Goal: Task Accomplishment & Management: Use online tool/utility

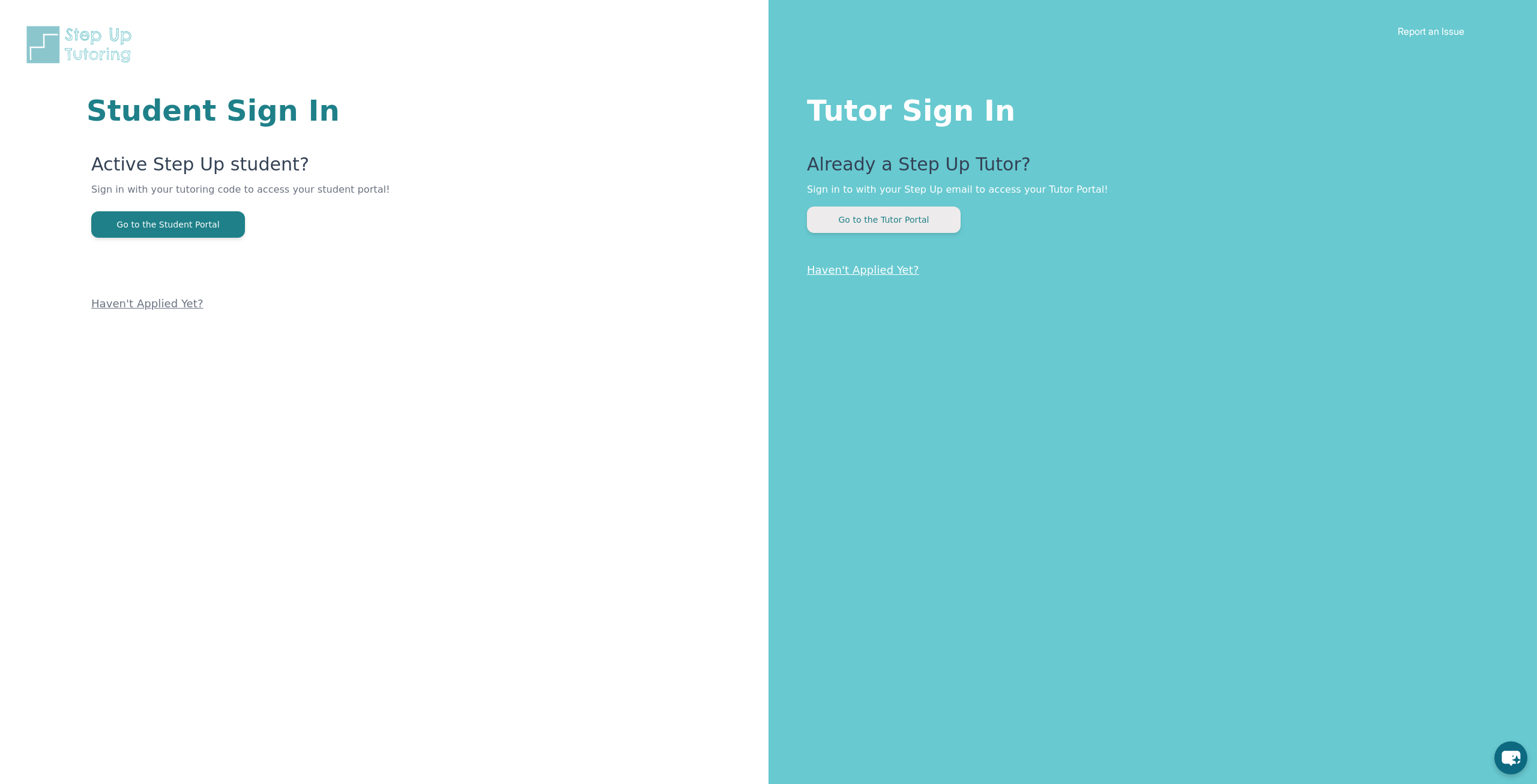
click at [902, 223] on button "Go to the Tutor Portal" at bounding box center [883, 219] width 154 height 26
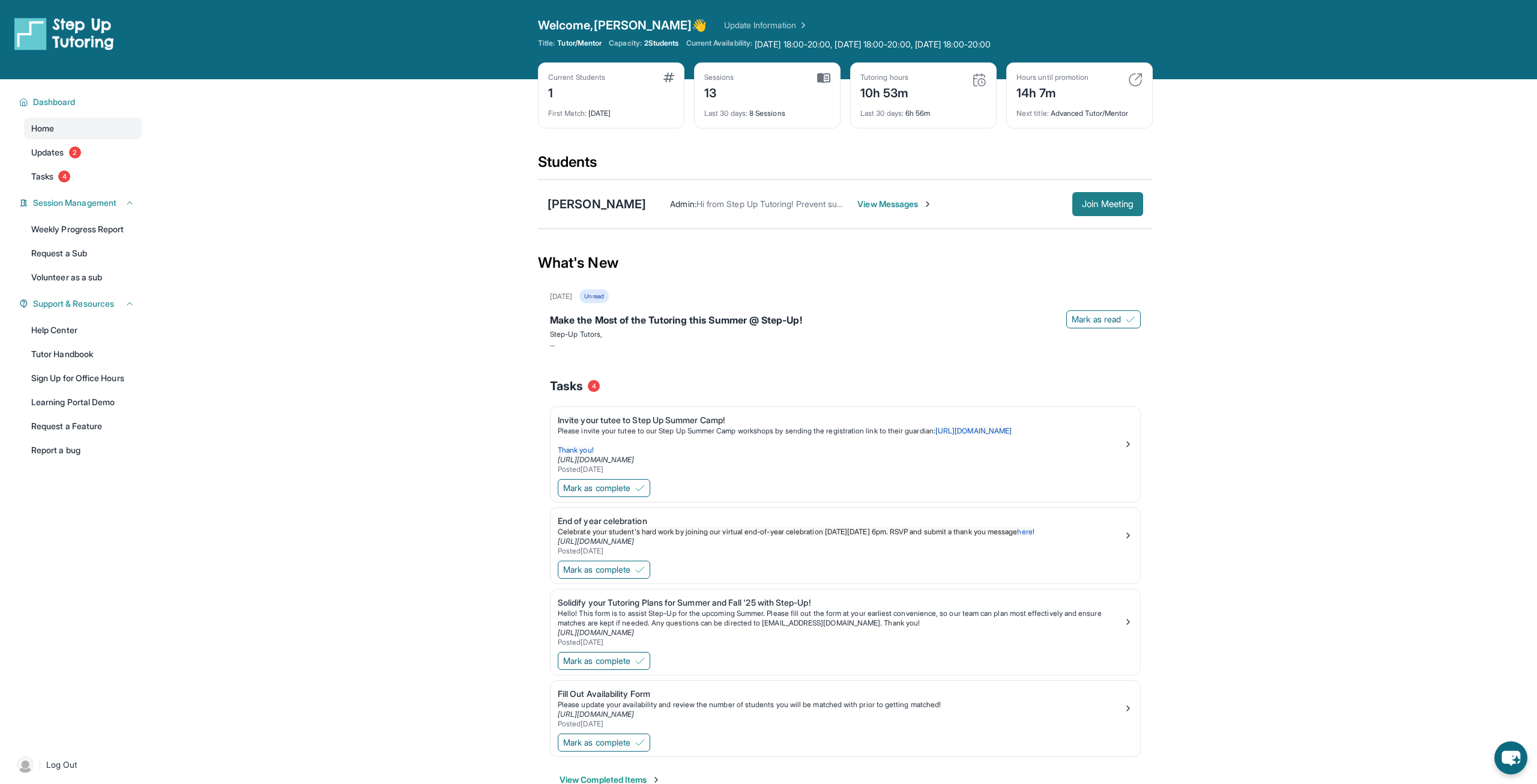
click at [1120, 201] on span "Join Meeting" at bounding box center [1107, 204] width 52 height 7
